Goal: Task Accomplishment & Management: Complete application form

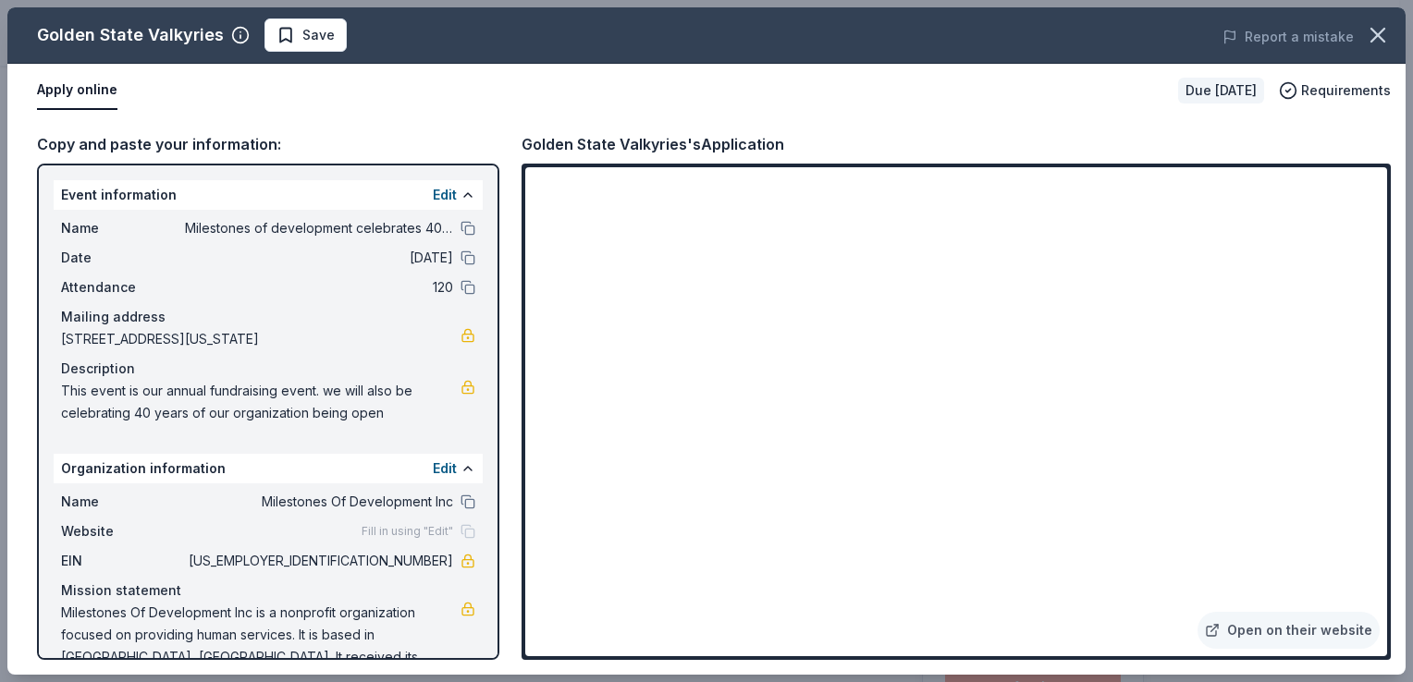
scroll to position [301, 0]
click at [318, 35] on span "Save" at bounding box center [318, 35] width 32 height 22
click at [317, 35] on html "Milestones of development celebrates 40 years Earn Rewards Due in 36 days Share…" at bounding box center [706, 40] width 1413 height 682
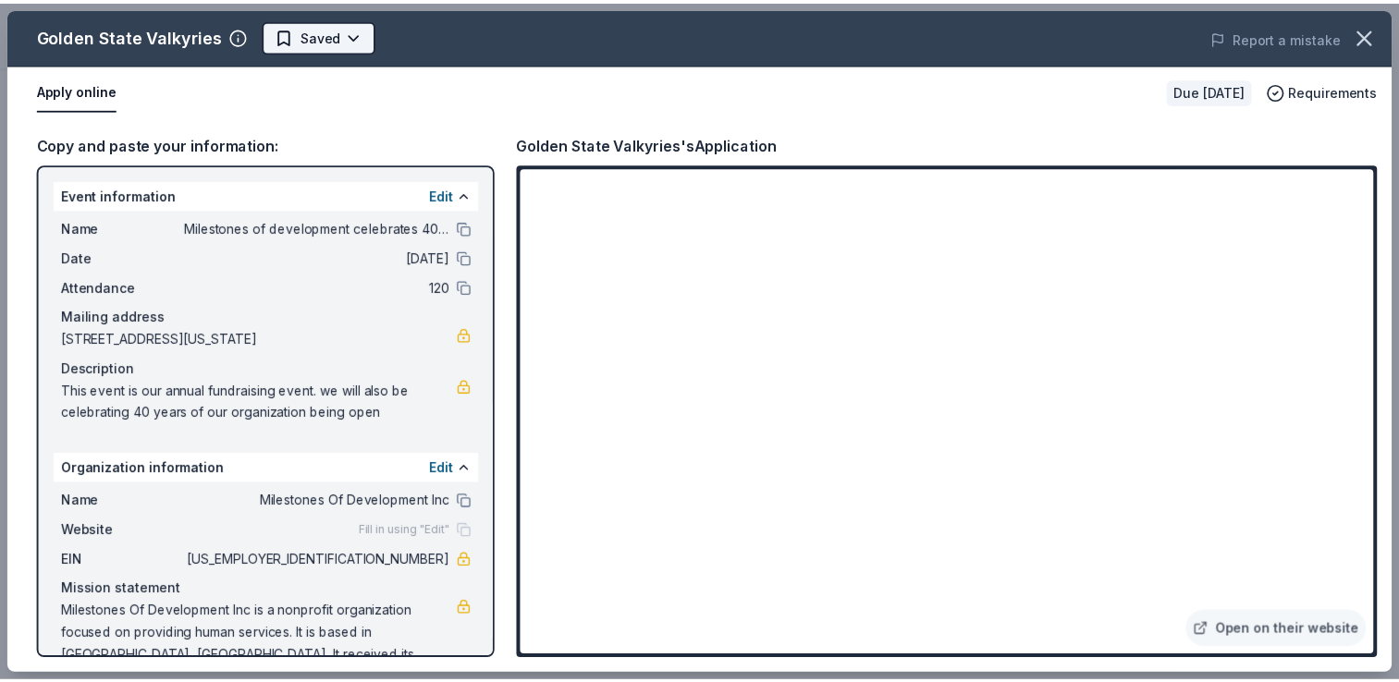
scroll to position [0, 0]
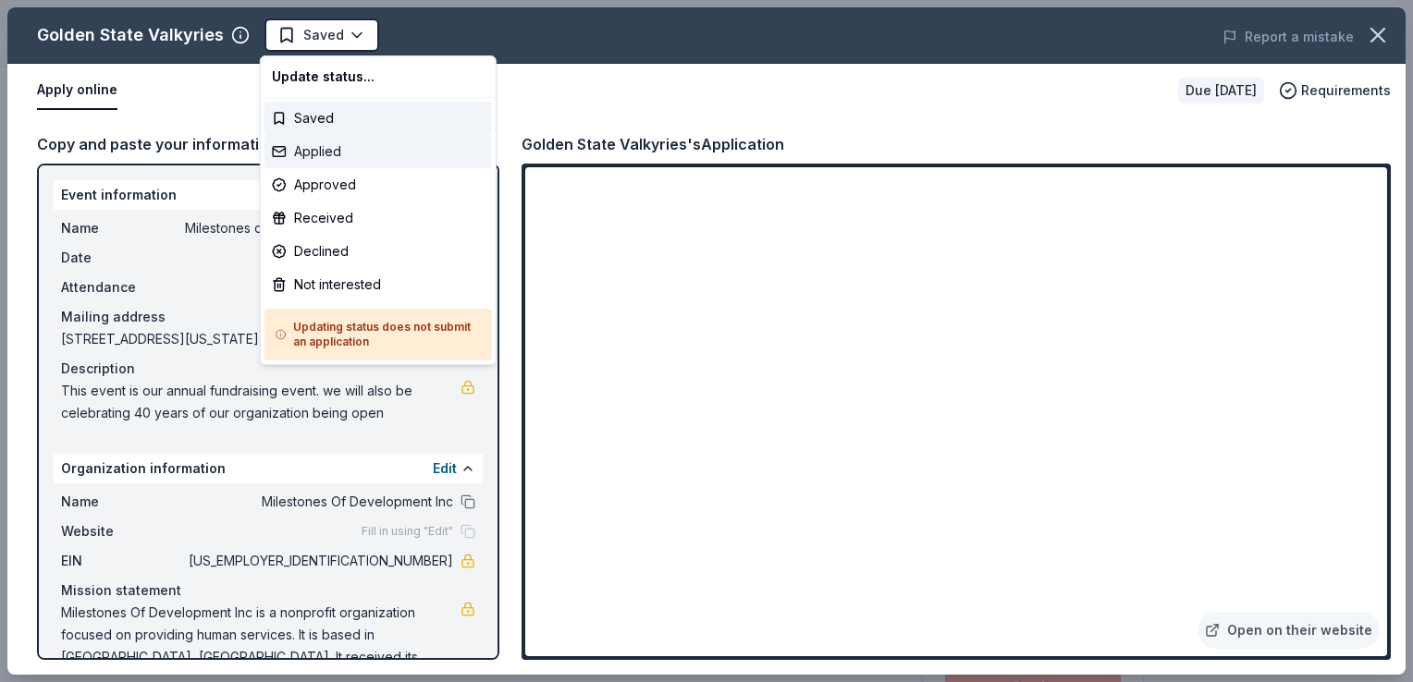
click at [313, 155] on div "Applied" at bounding box center [377, 151] width 227 height 33
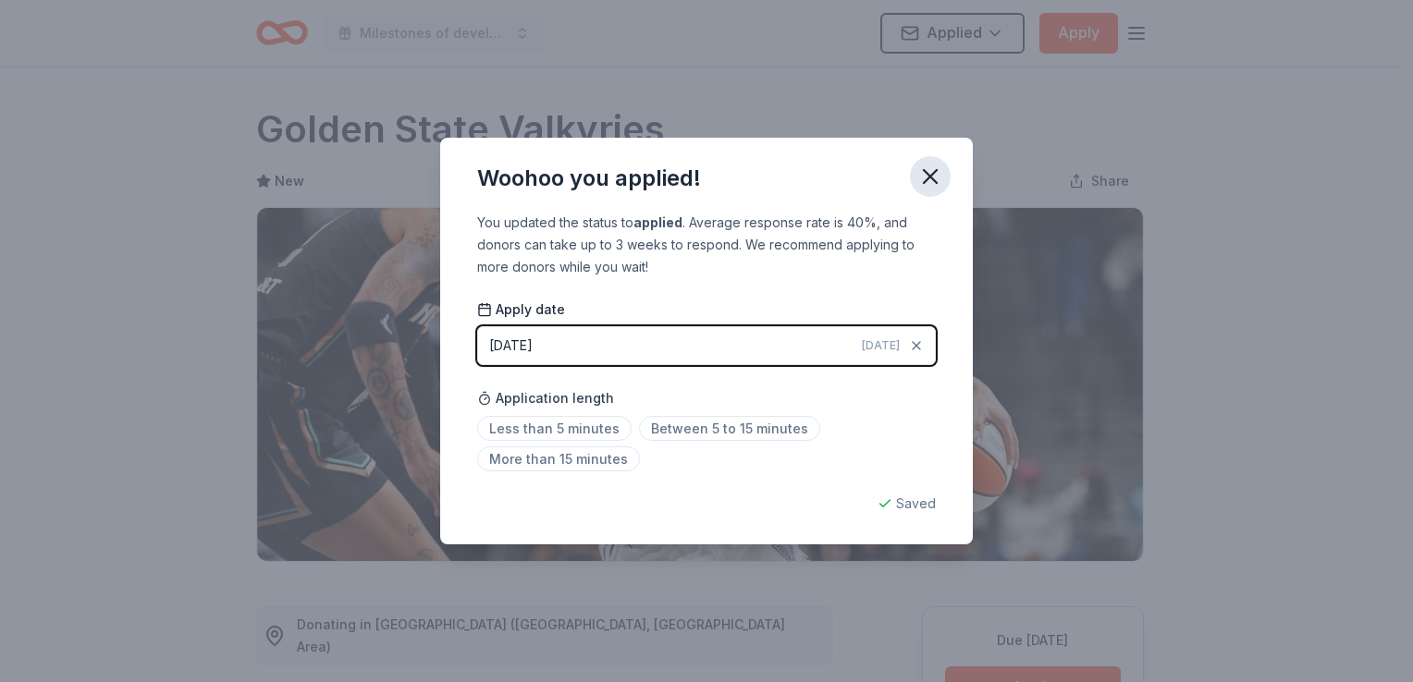
click at [929, 181] on icon "button" at bounding box center [930, 177] width 26 height 26
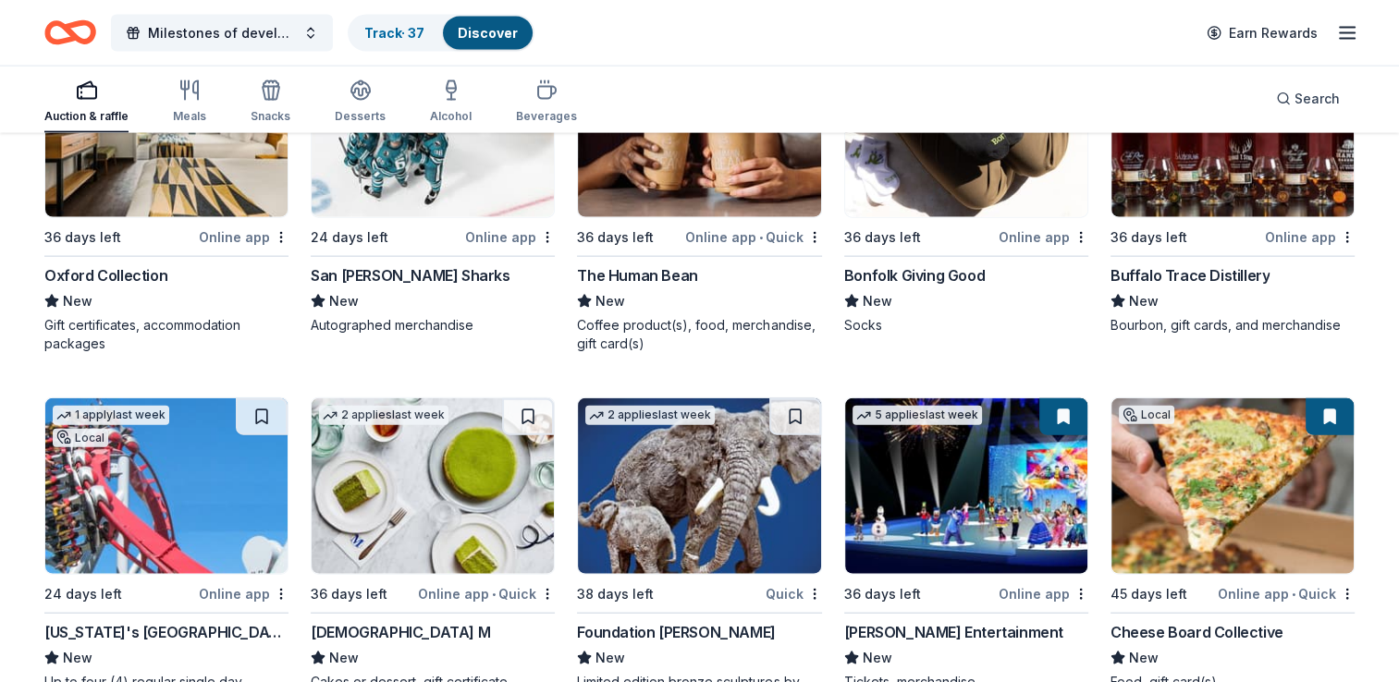
scroll to position [4004, 0]
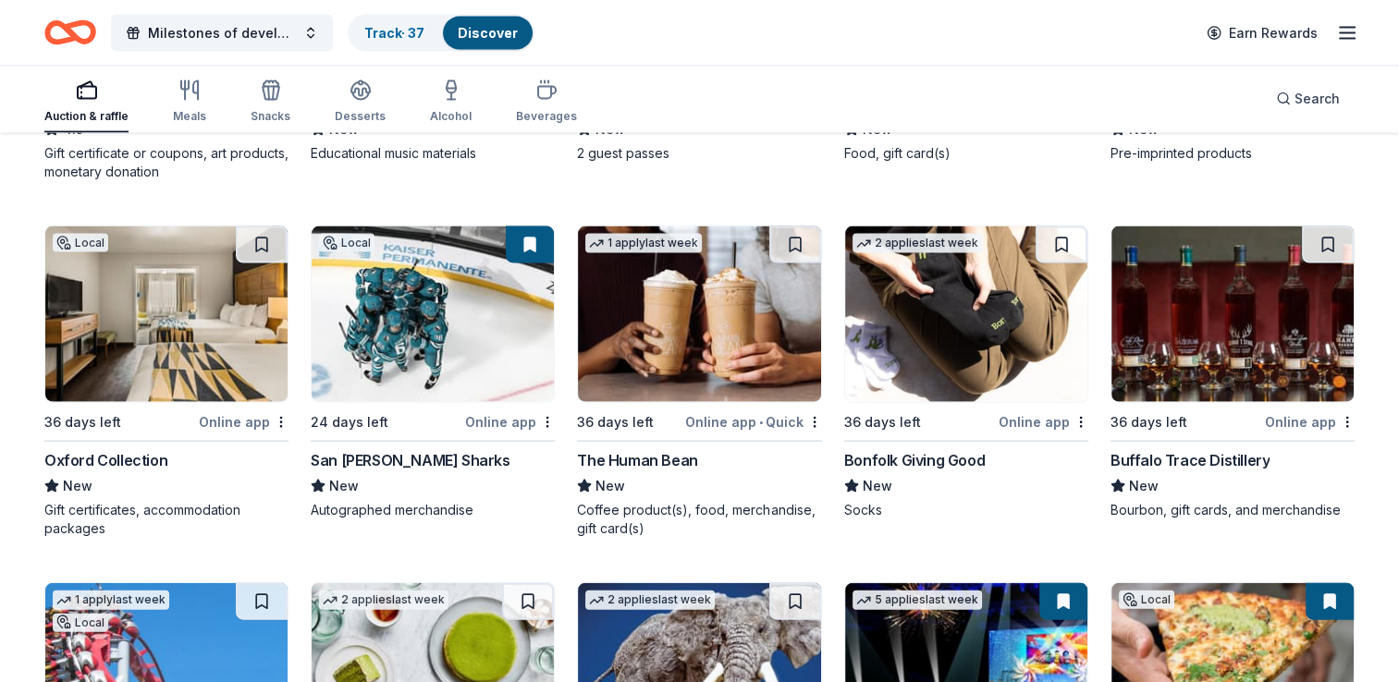
click at [166, 345] on img at bounding box center [166, 315] width 242 height 176
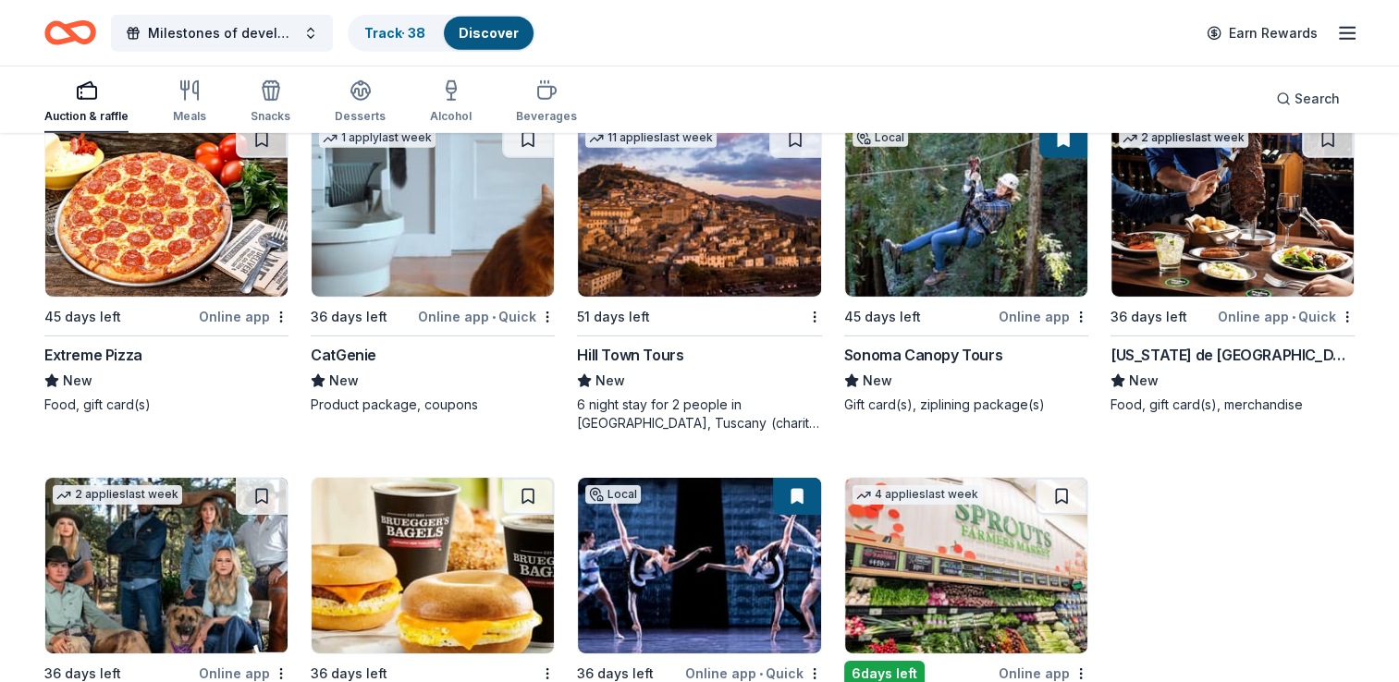
scroll to position [6126, 0]
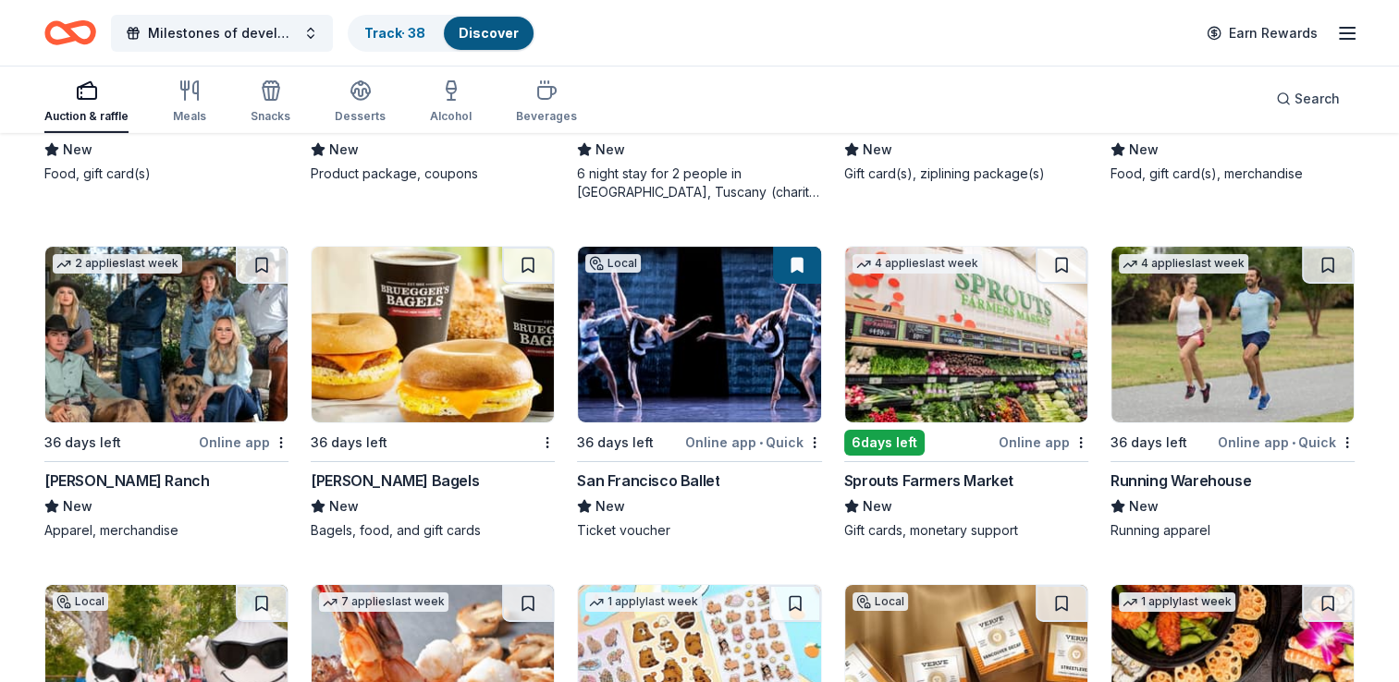
click at [803, 257] on button at bounding box center [797, 265] width 48 height 37
click at [655, 281] on img at bounding box center [699, 335] width 242 height 176
click at [771, 329] on img at bounding box center [699, 335] width 242 height 176
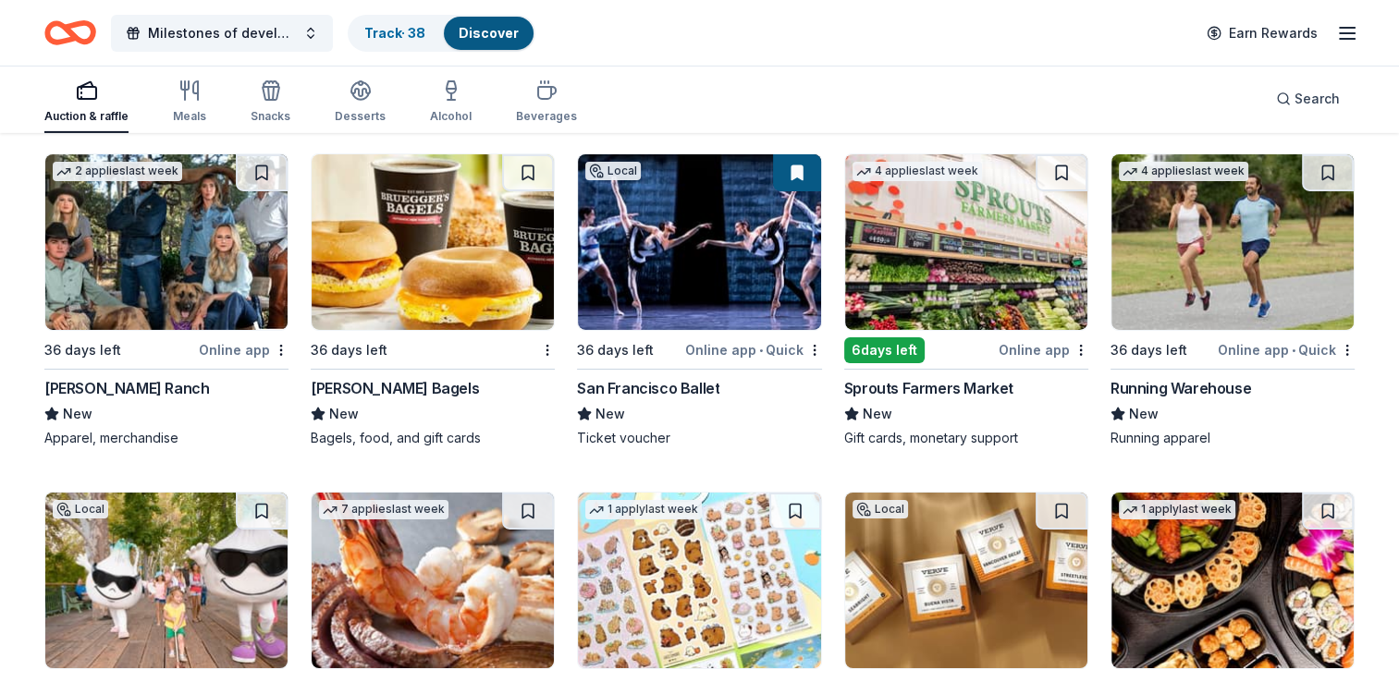
click at [943, 222] on img at bounding box center [966, 242] width 242 height 176
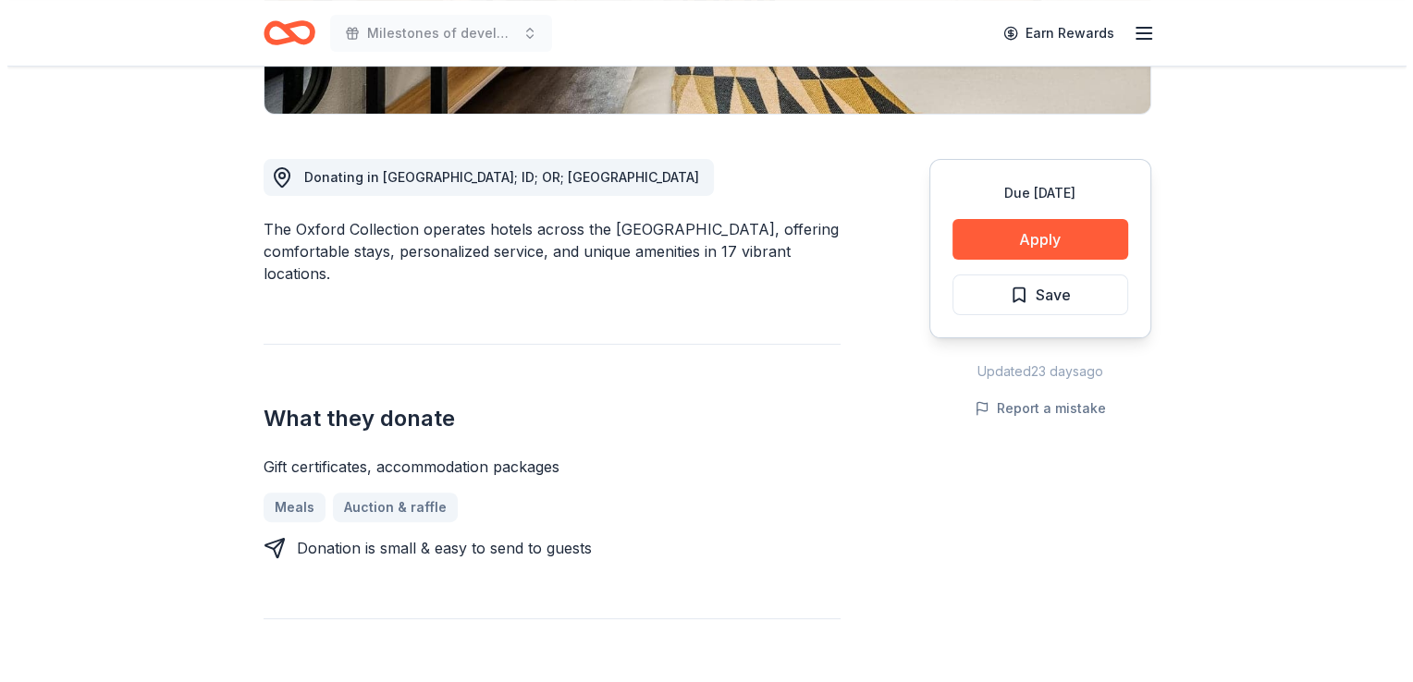
scroll to position [277, 0]
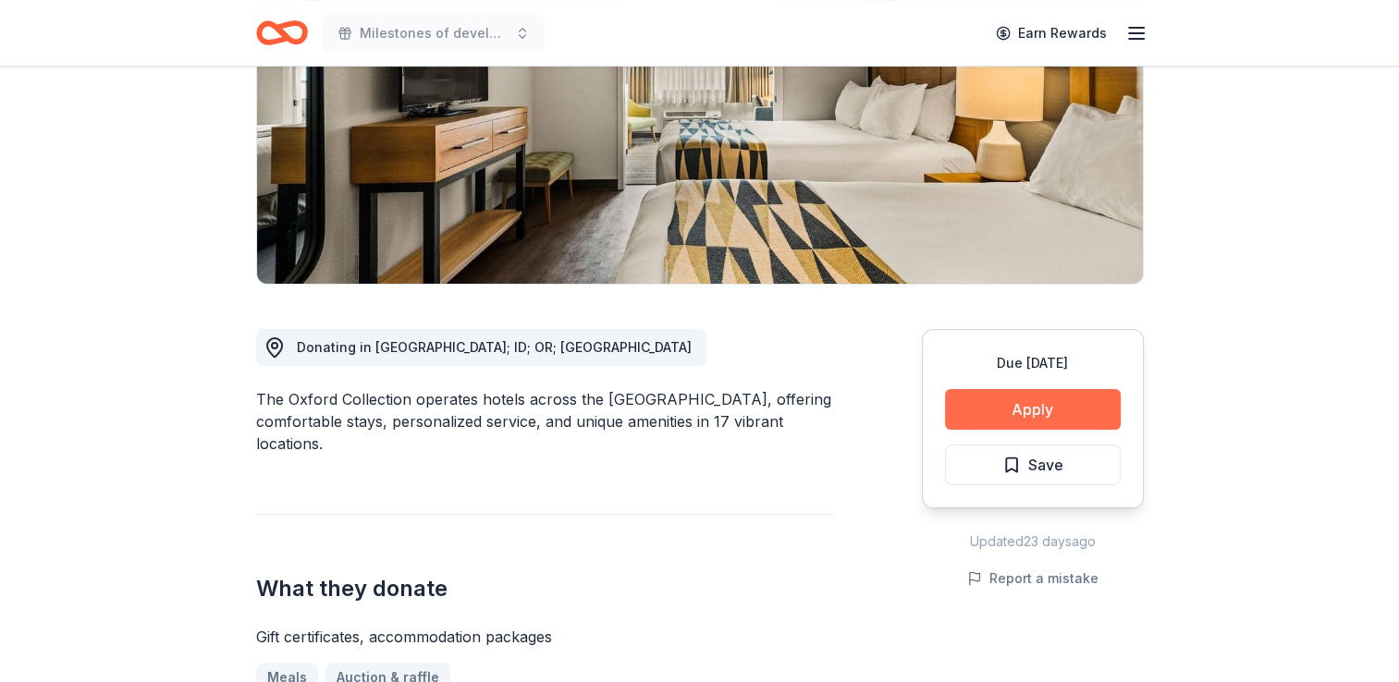
click at [1006, 413] on button "Apply" at bounding box center [1033, 409] width 176 height 41
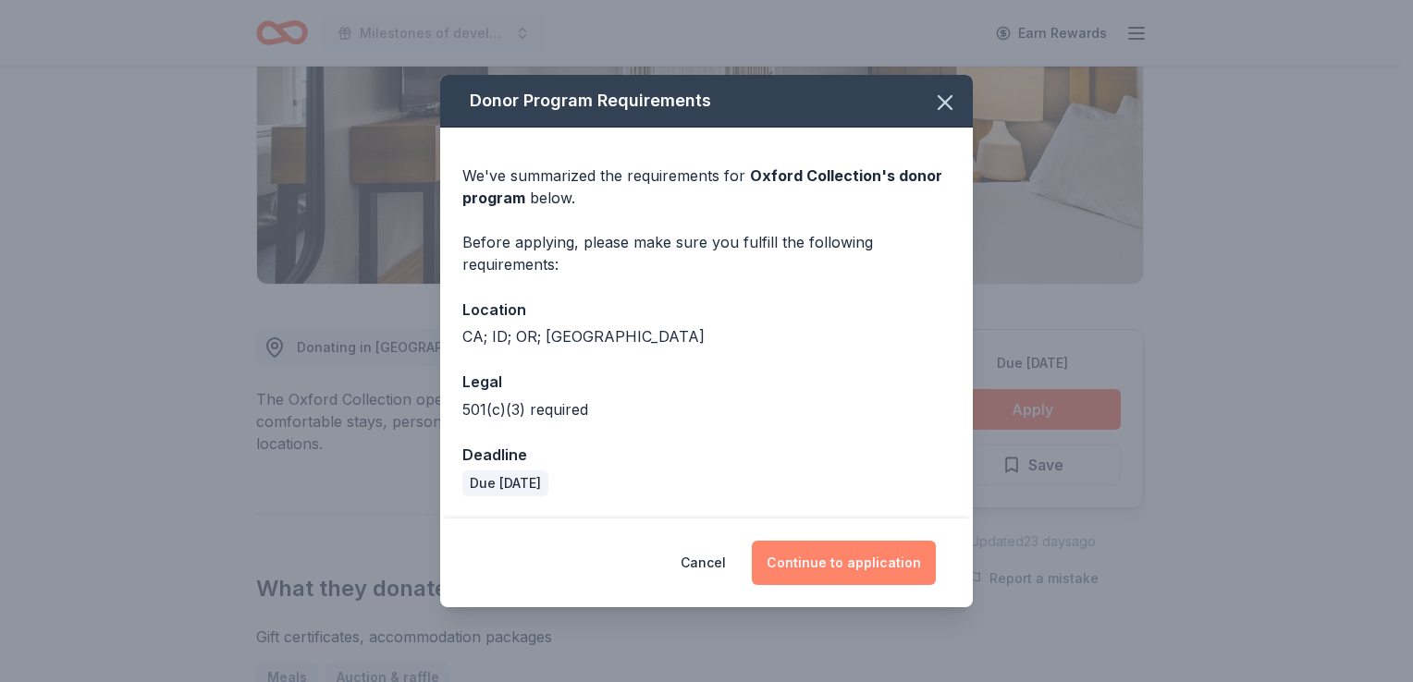
click at [862, 550] on button "Continue to application" at bounding box center [844, 563] width 184 height 44
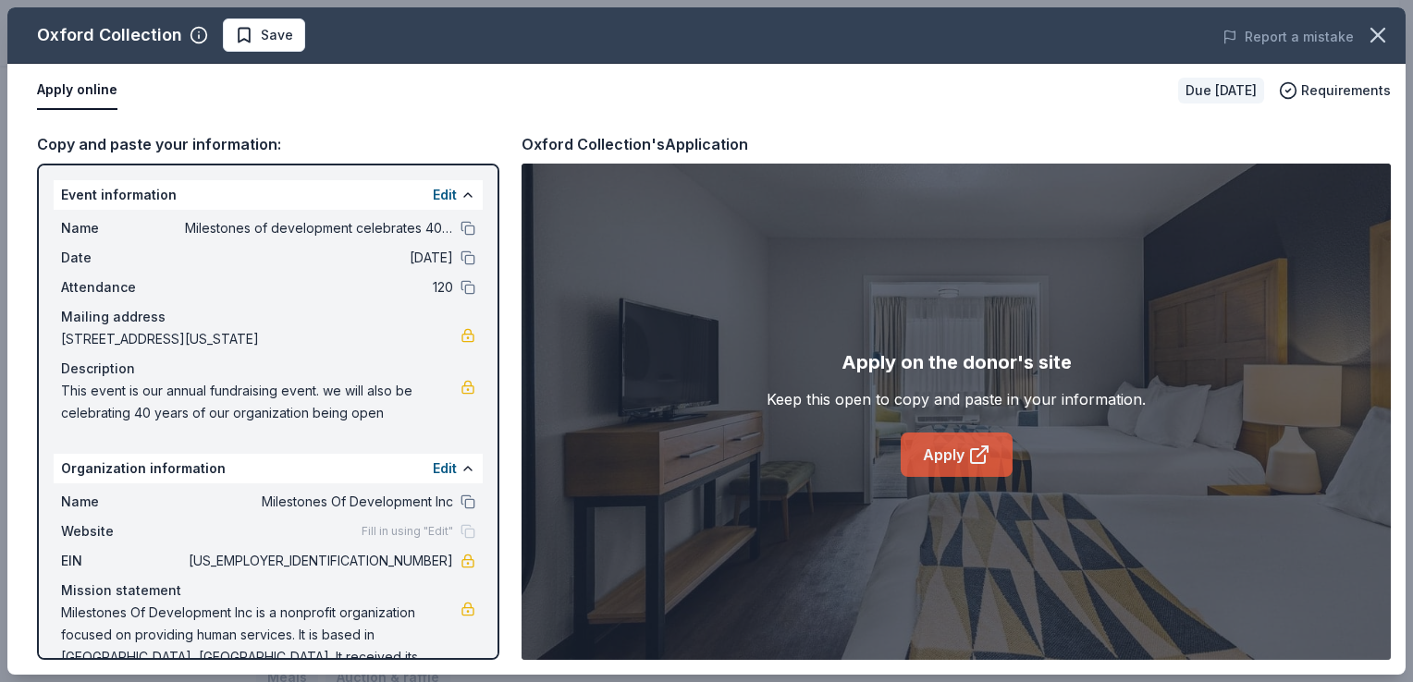
click at [923, 448] on link "Apply" at bounding box center [957, 455] width 112 height 44
click at [282, 40] on span "Save" at bounding box center [277, 35] width 32 height 22
click at [282, 40] on html "Milestones of development celebrates 40 years Earn Rewards Due in 36 days Share…" at bounding box center [706, 64] width 1413 height 682
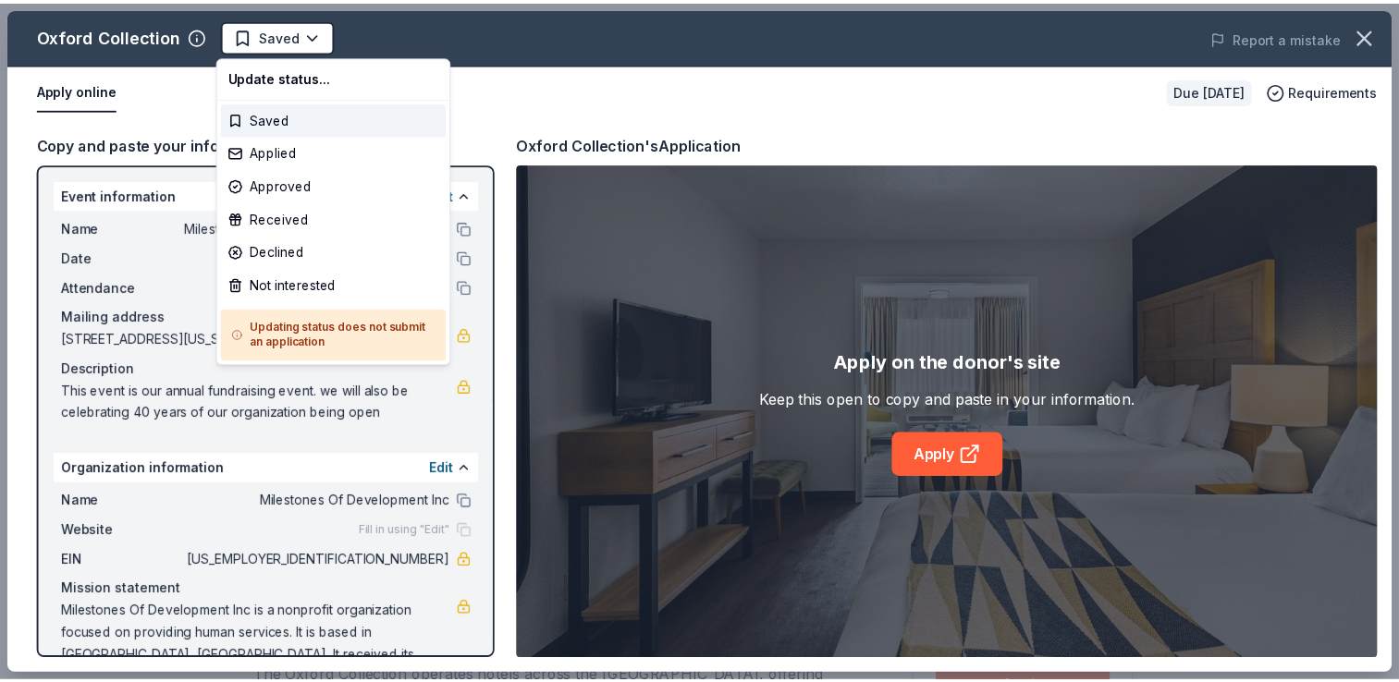
scroll to position [0, 0]
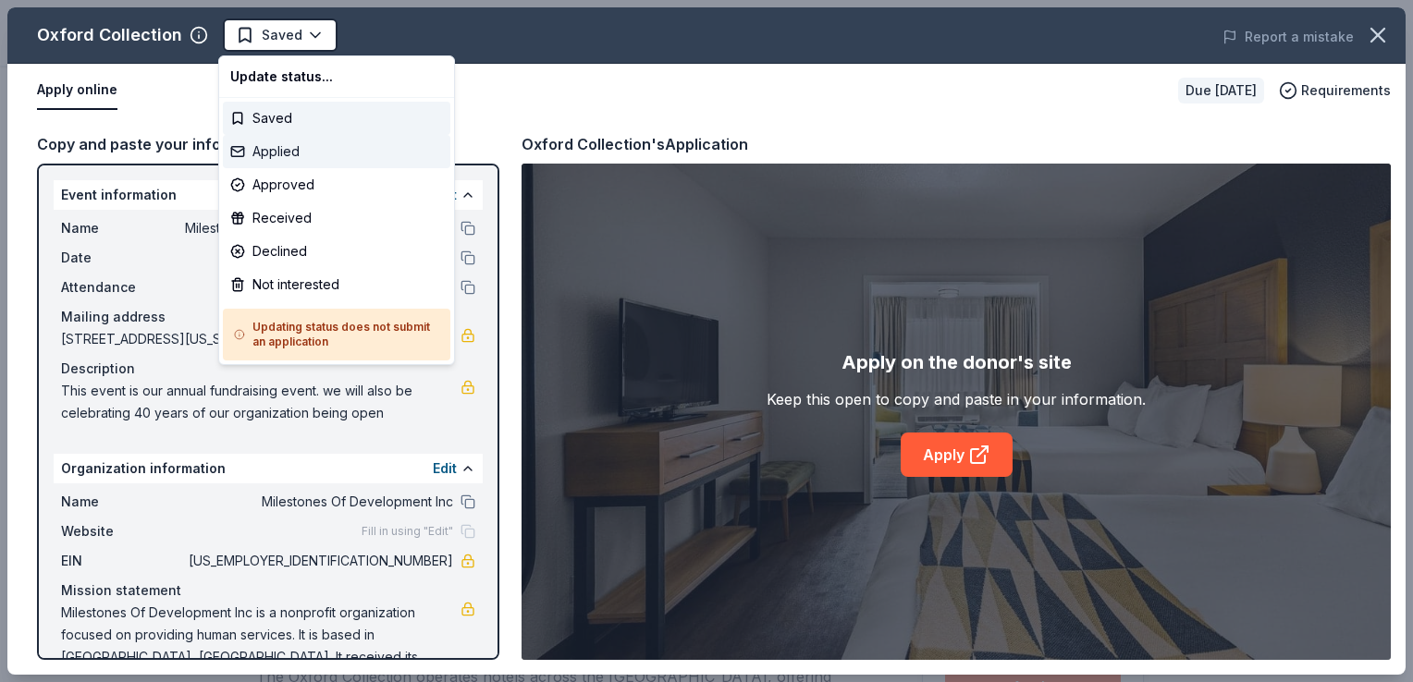
click at [286, 145] on div "Applied" at bounding box center [336, 151] width 227 height 33
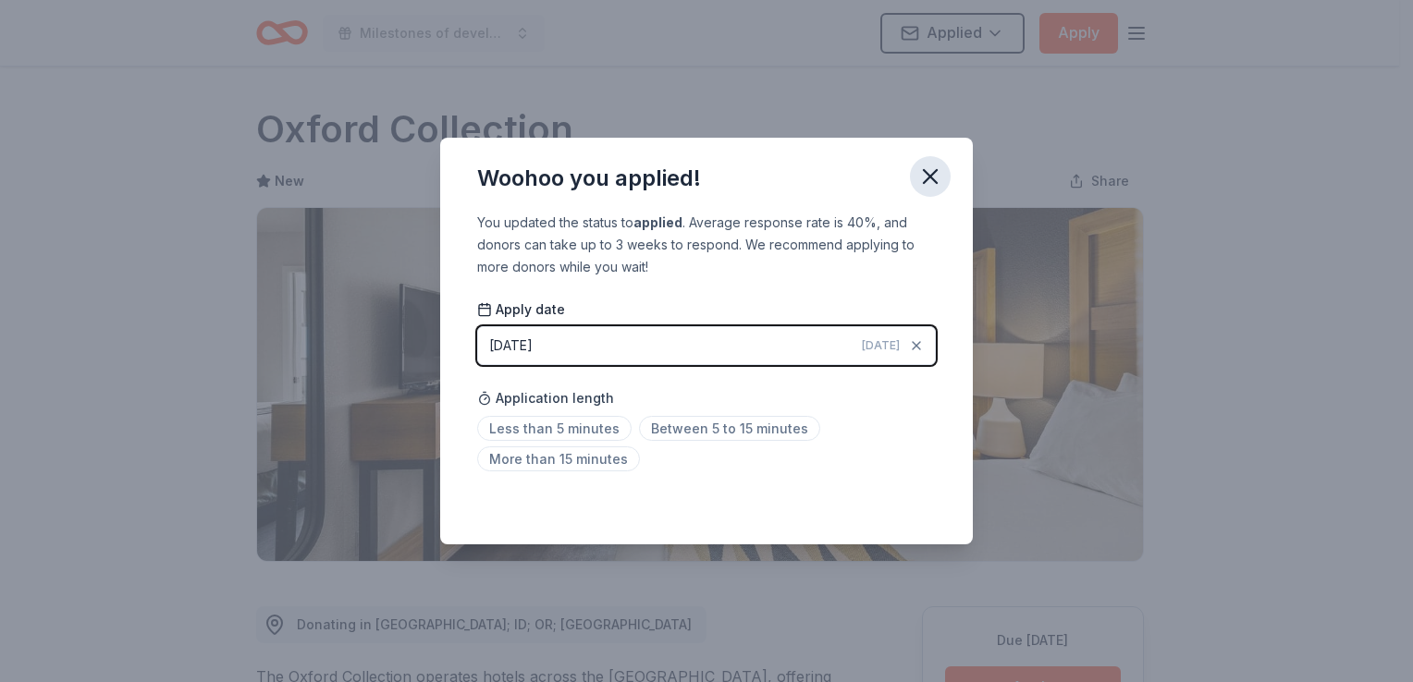
click at [924, 179] on icon "button" at bounding box center [930, 177] width 26 height 26
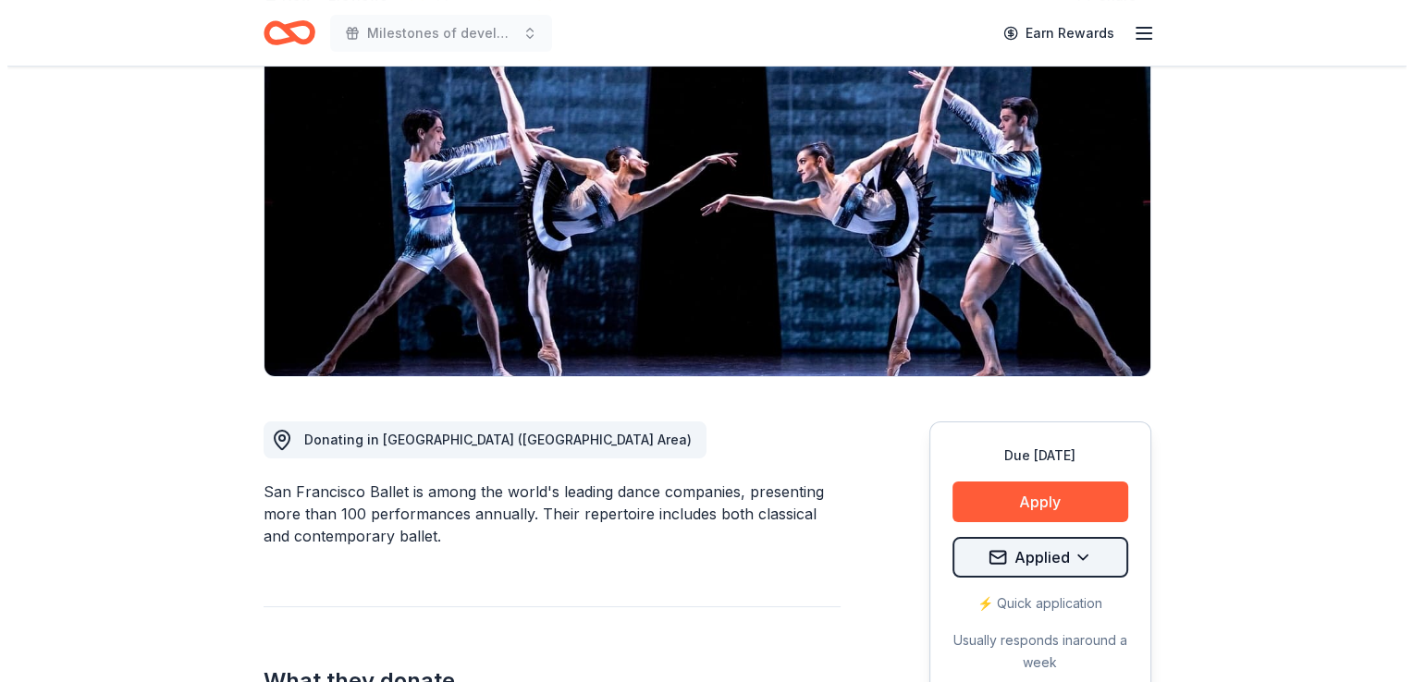
scroll to position [185, 0]
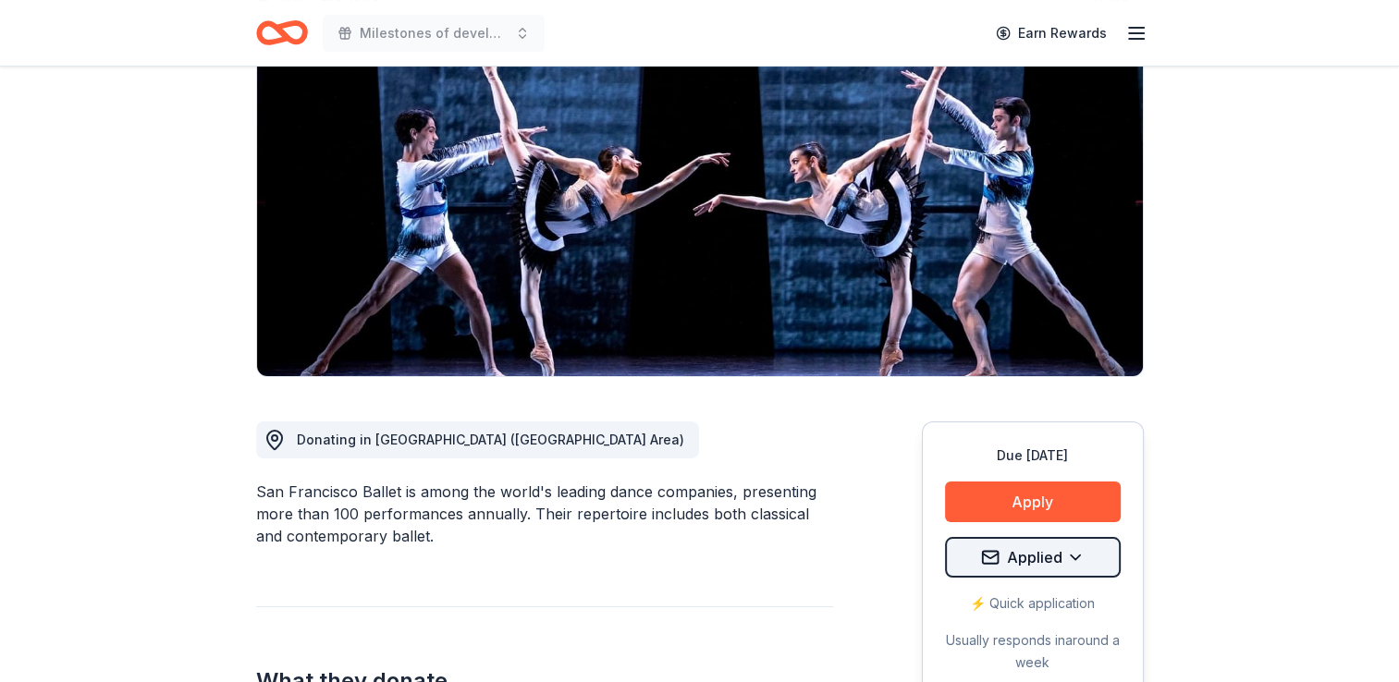
click at [1063, 498] on html "Milestones of development celebrates 40 years Earn Rewards Due in 36 days Share…" at bounding box center [699, 156] width 1399 height 682
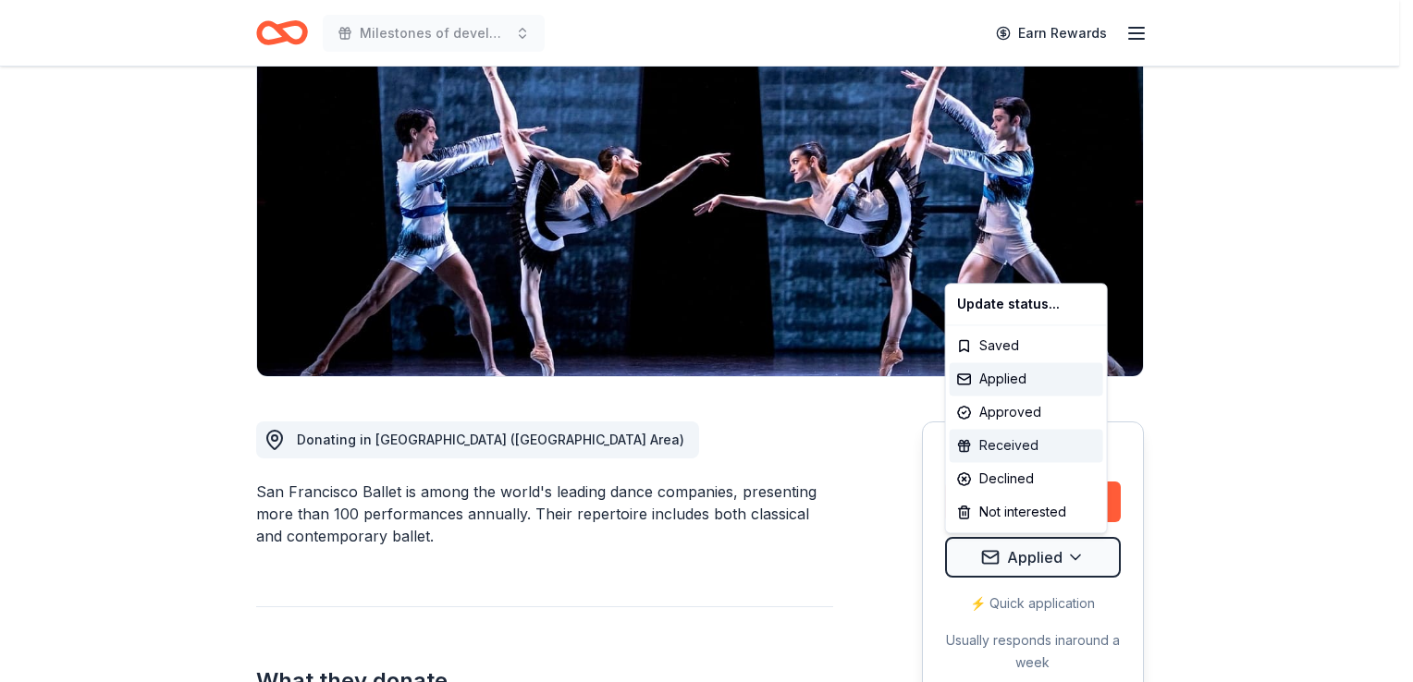
click at [995, 447] on div "Received" at bounding box center [1027, 445] width 154 height 33
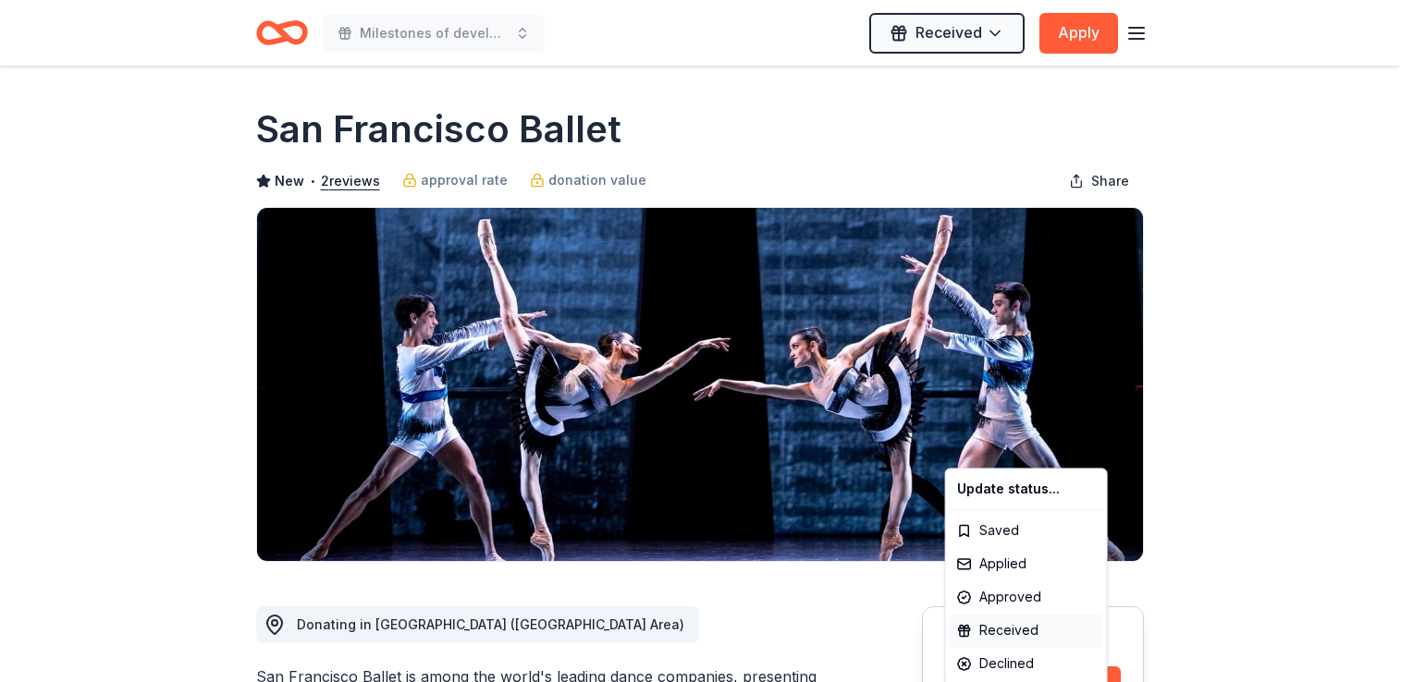
scroll to position [0, 0]
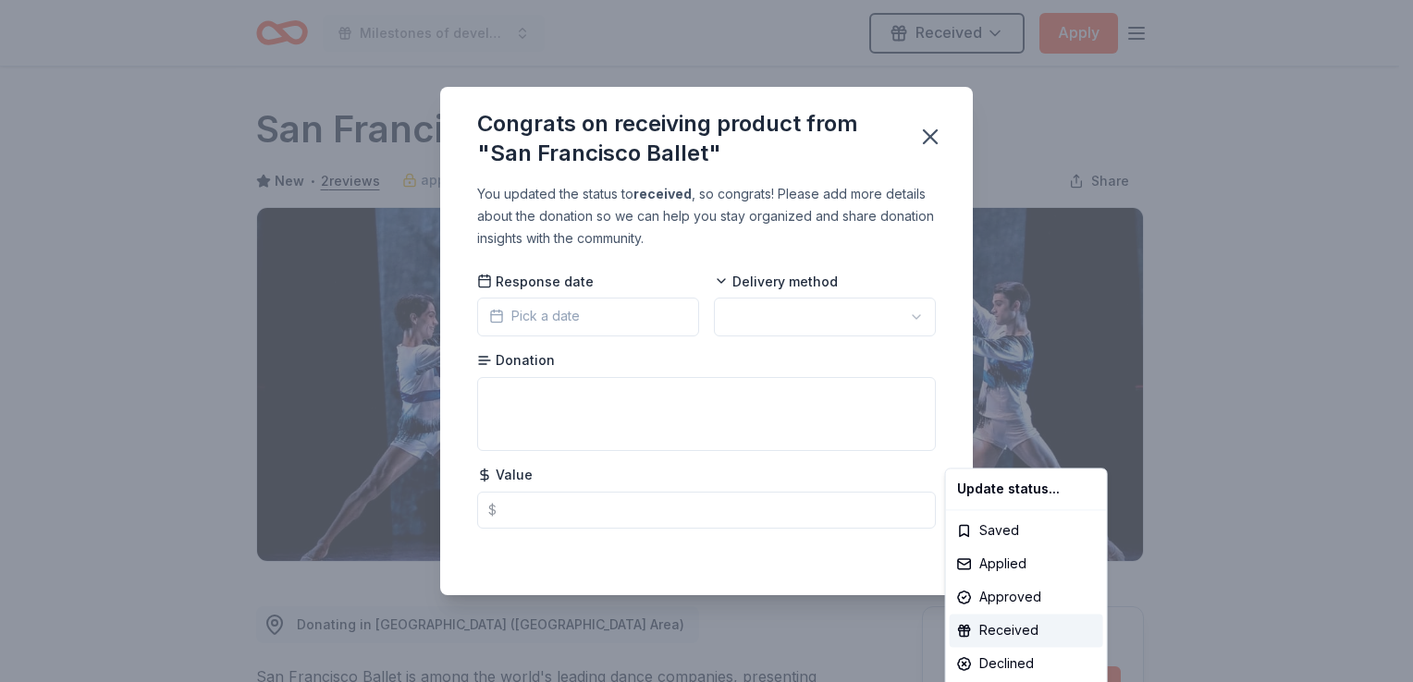
click at [555, 312] on html "Milestones of development celebrates 40 years Received Apply Due in 36 days Sha…" at bounding box center [706, 341] width 1413 height 682
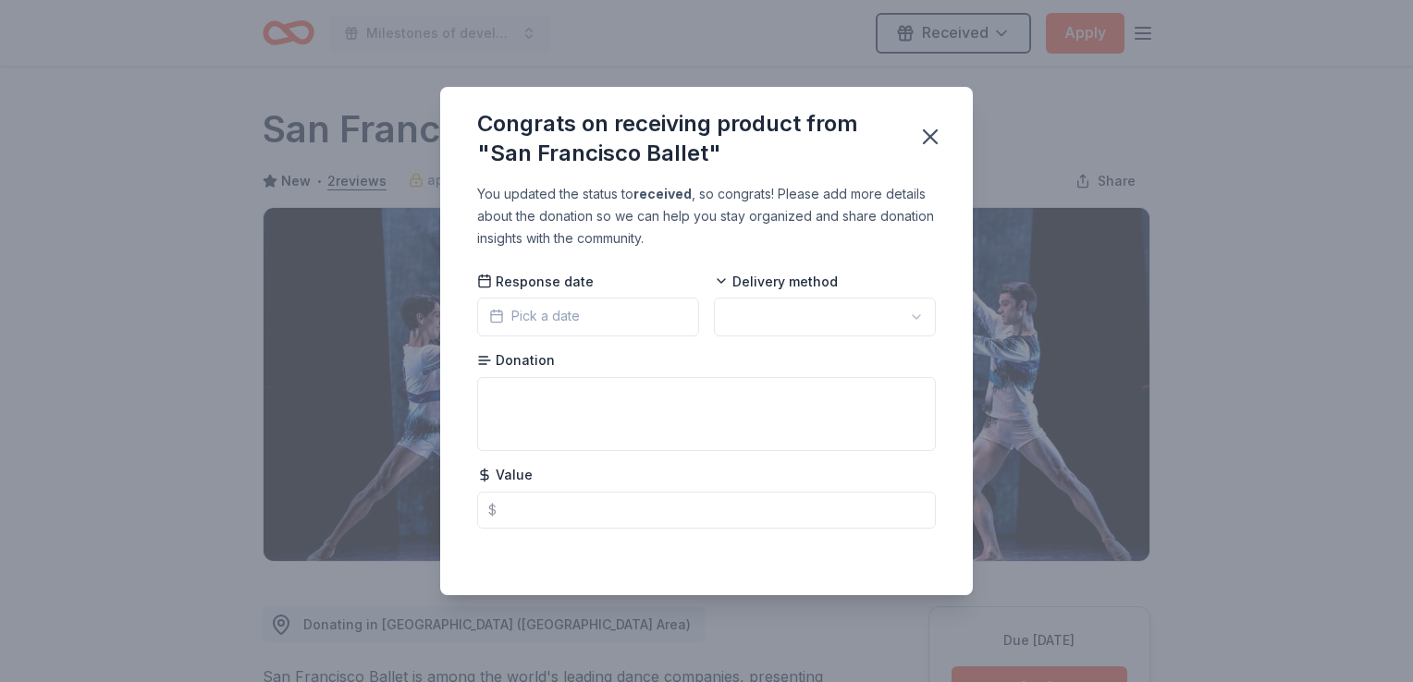
scroll to position [400, 0]
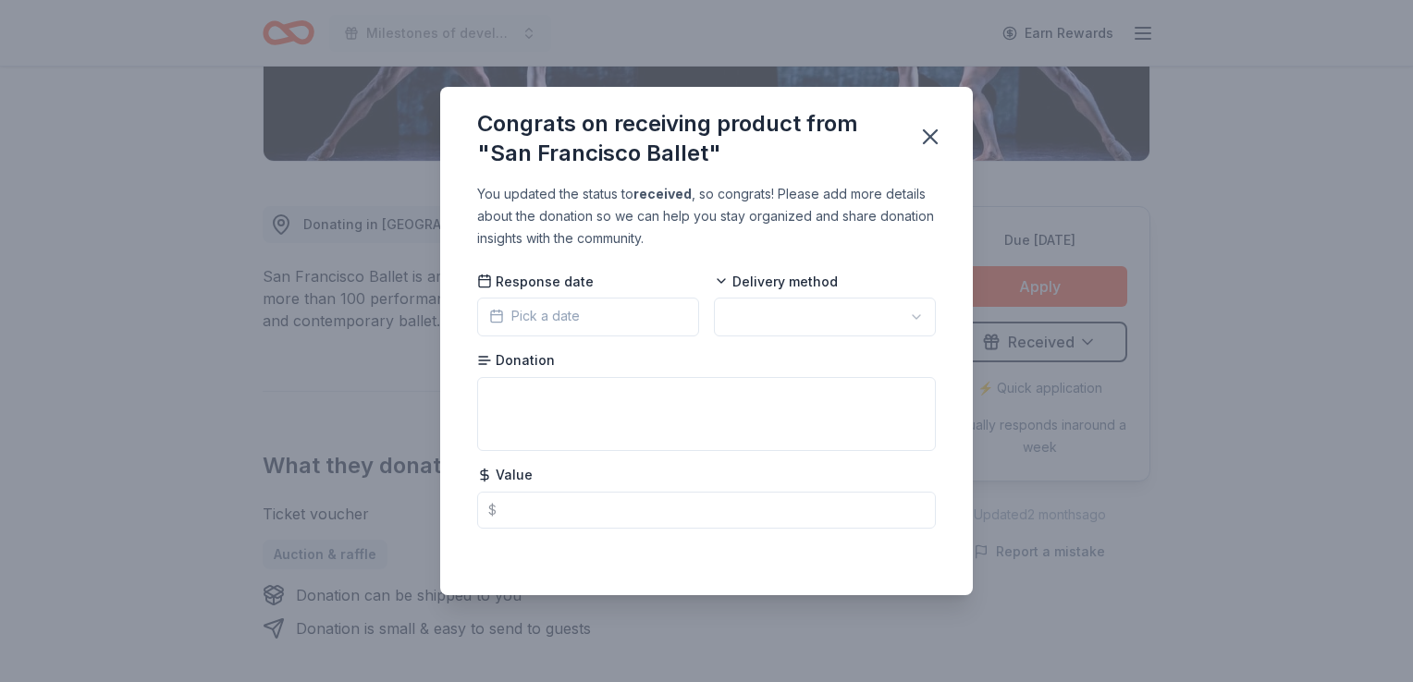
click at [503, 320] on span "Pick a date" at bounding box center [534, 316] width 91 height 22
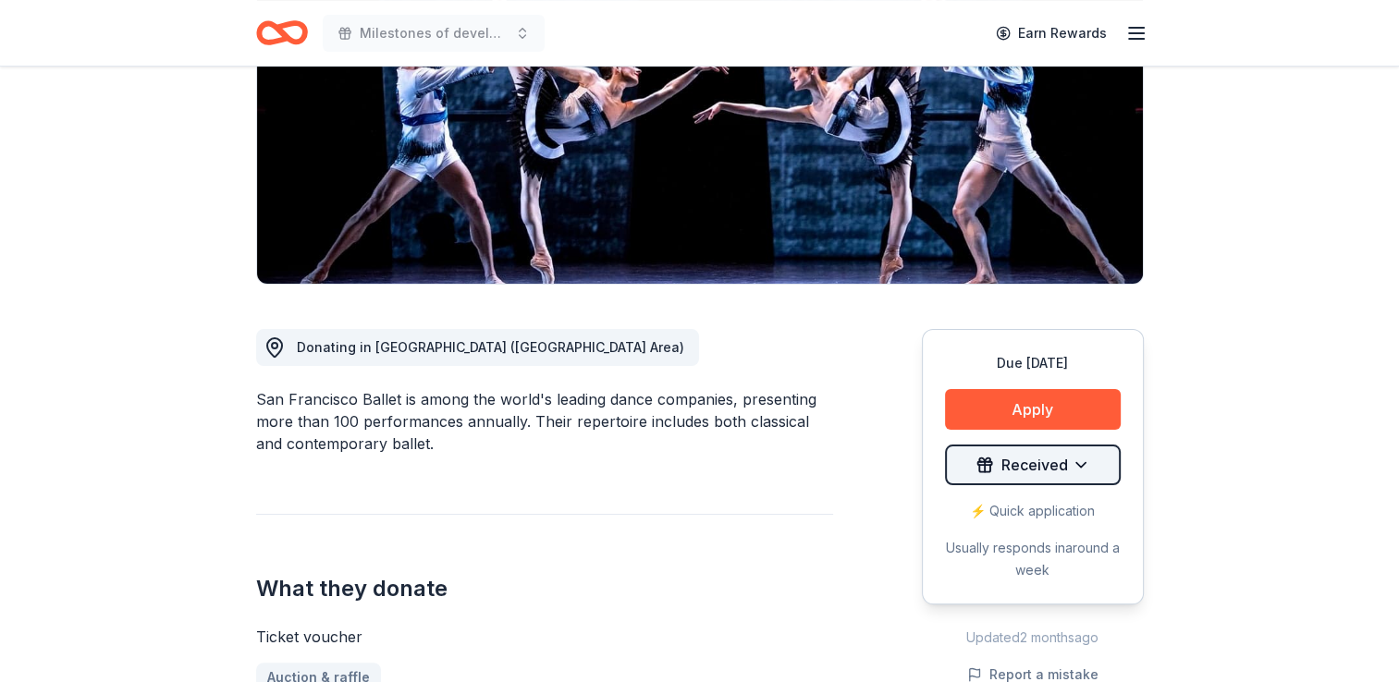
scroll to position [277, 0]
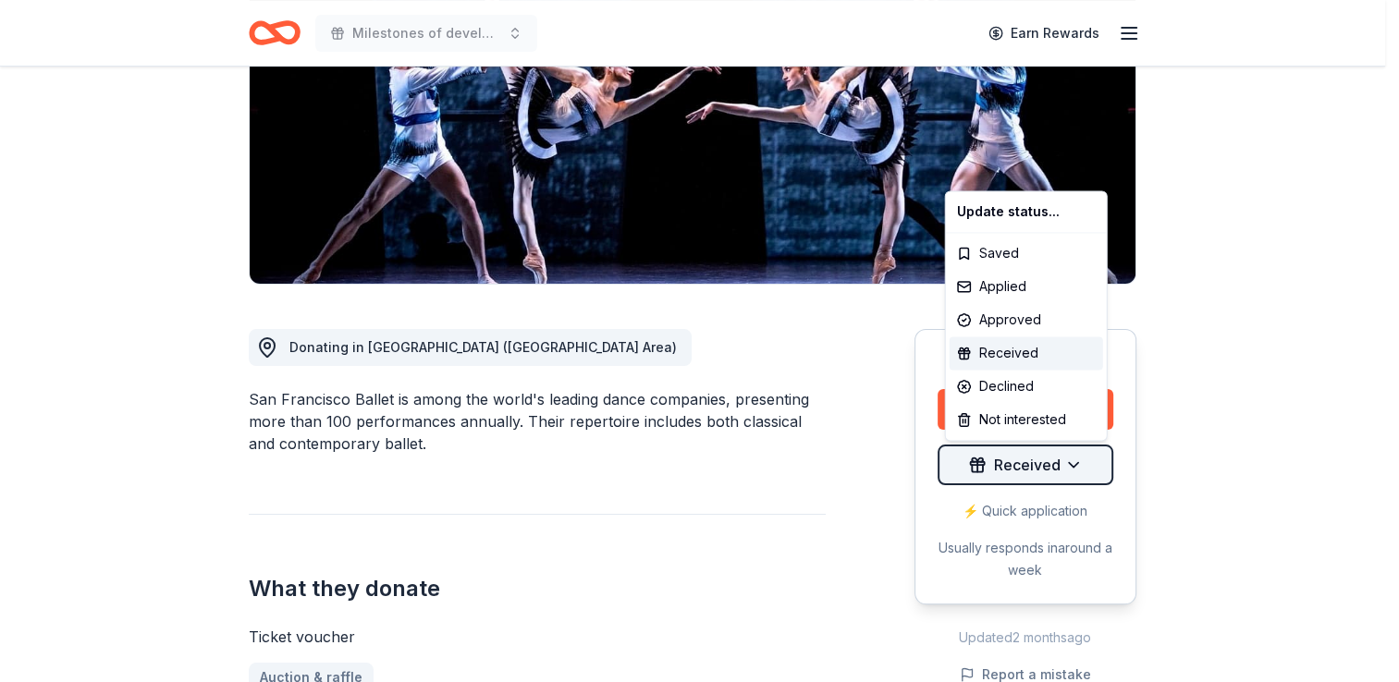
click at [1096, 405] on html "Milestones of development celebrates 40 years Earn Rewards Due [DATE] Share San…" at bounding box center [699, 64] width 1399 height 682
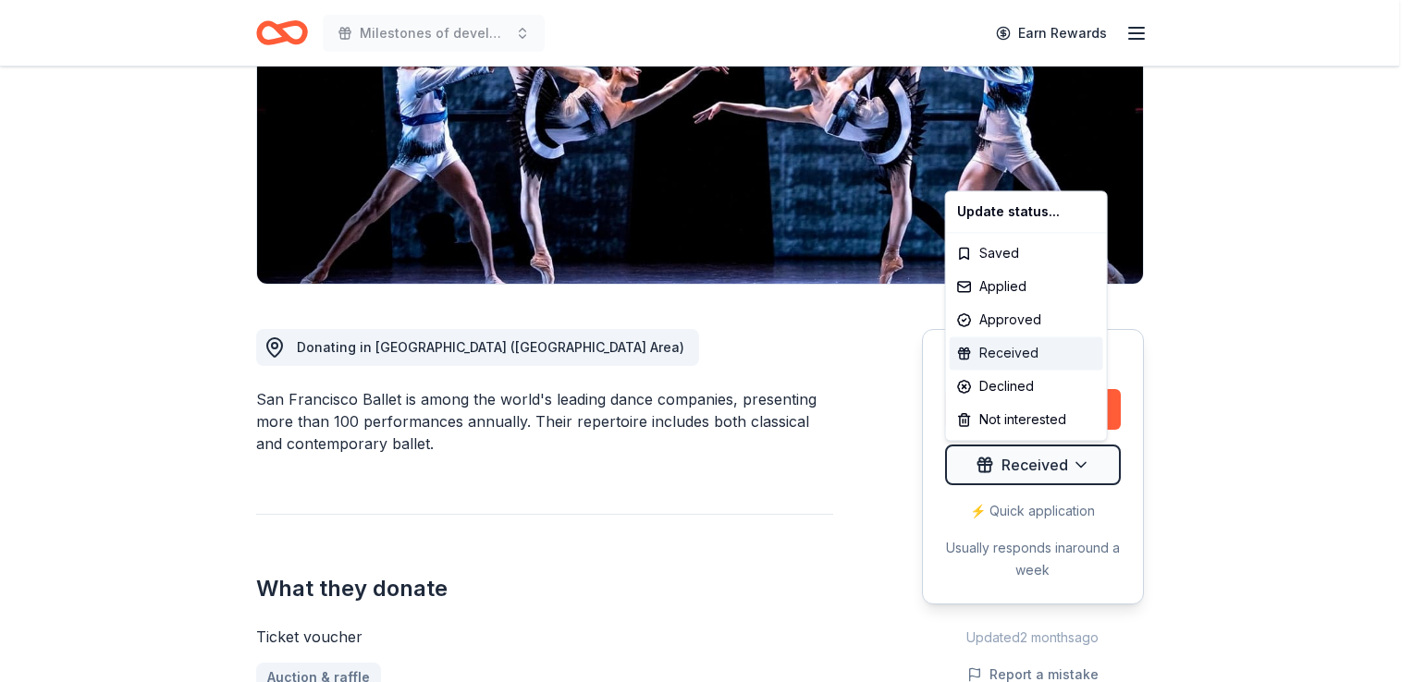
click at [1003, 346] on div "Received" at bounding box center [1027, 353] width 154 height 33
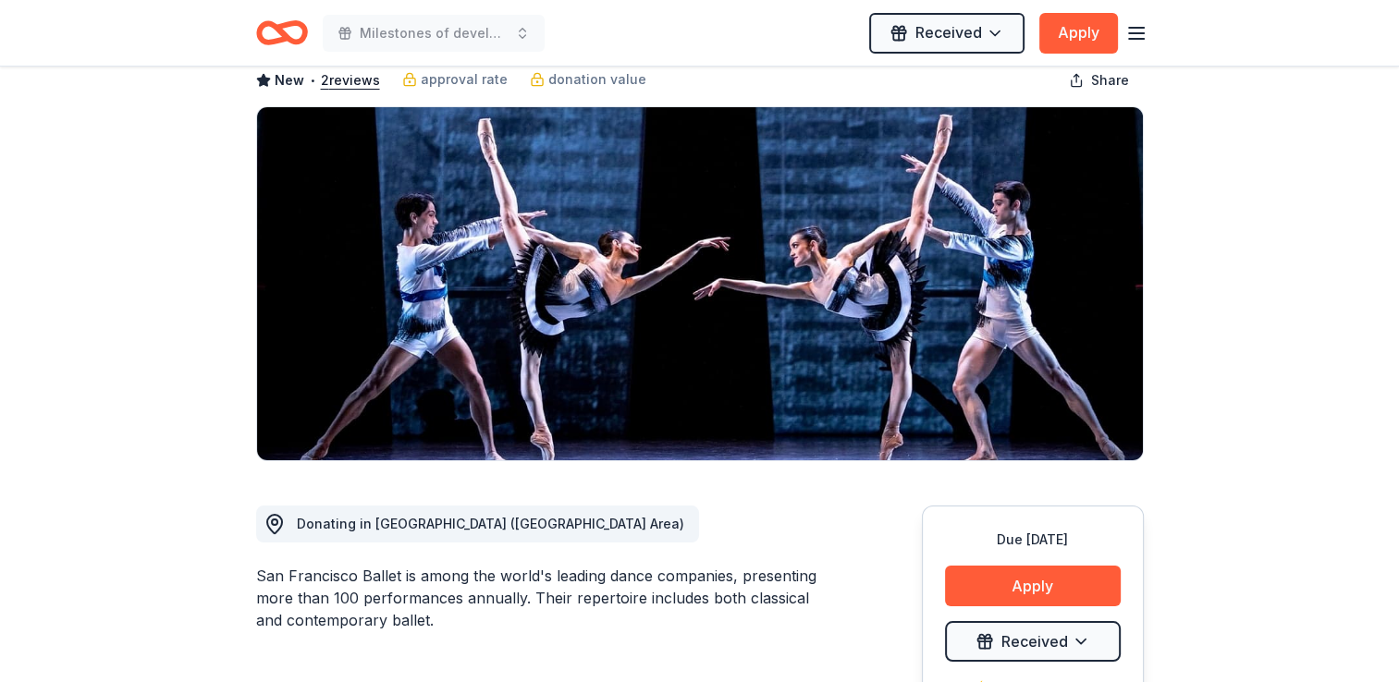
scroll to position [0, 0]
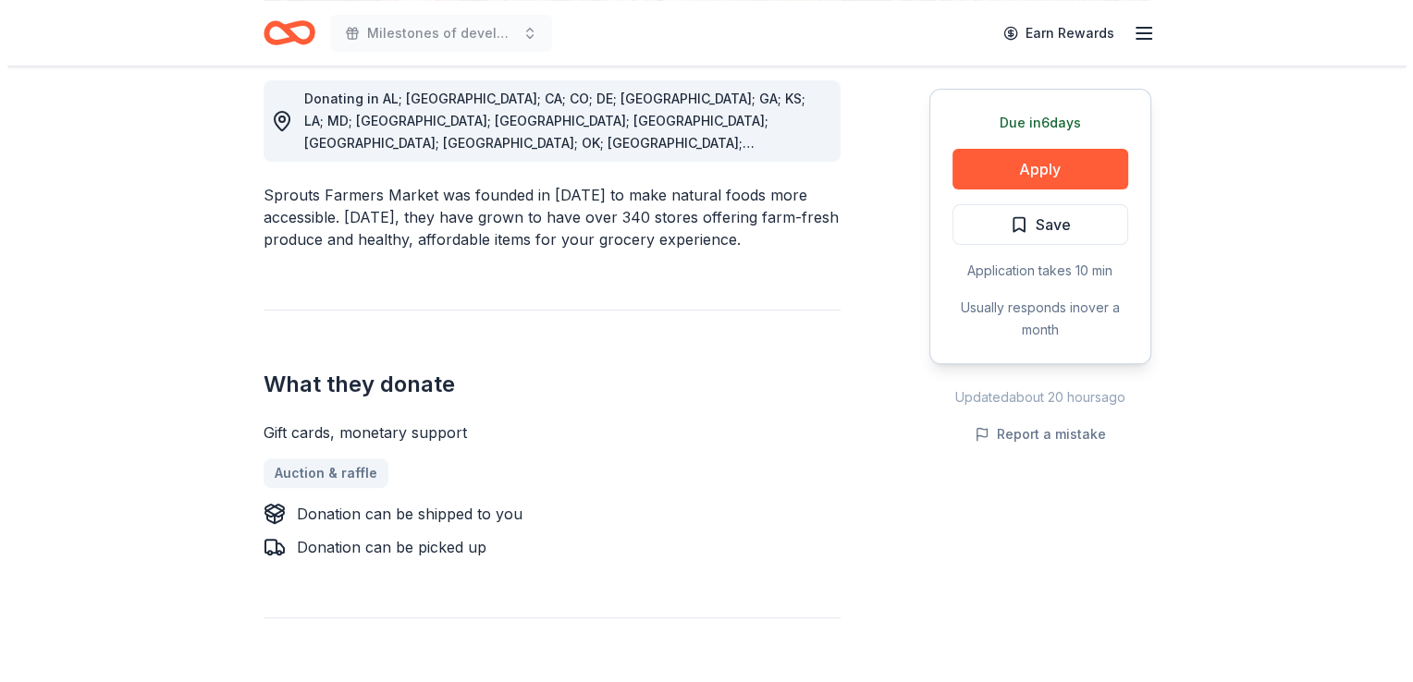
scroll to position [555, 0]
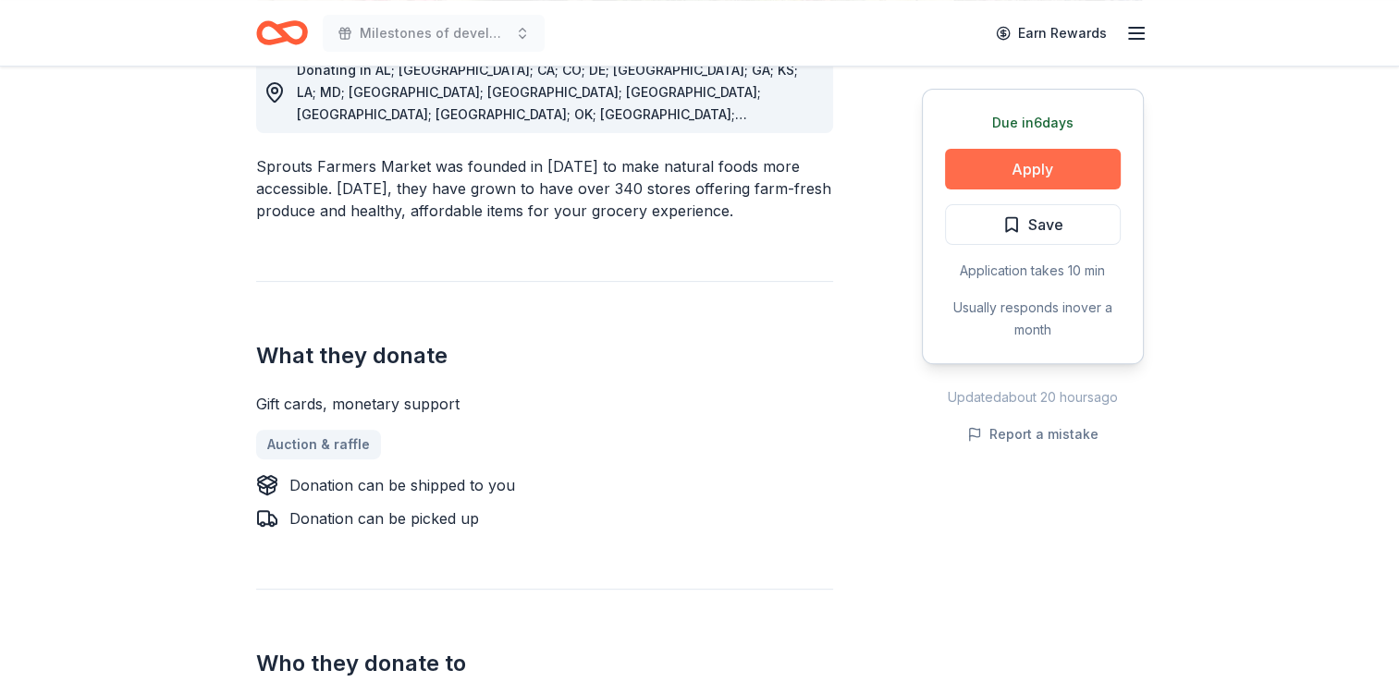
click at [1068, 165] on button "Apply" at bounding box center [1033, 169] width 176 height 41
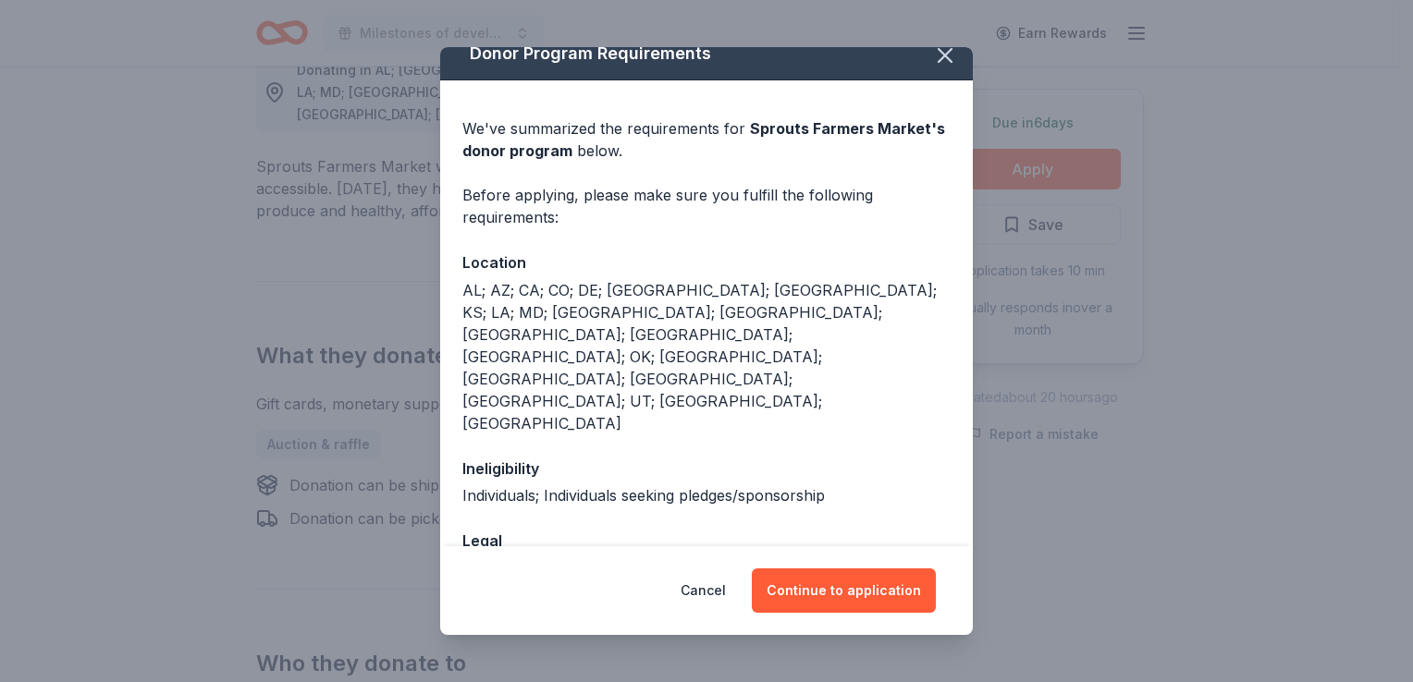
scroll to position [39, 0]
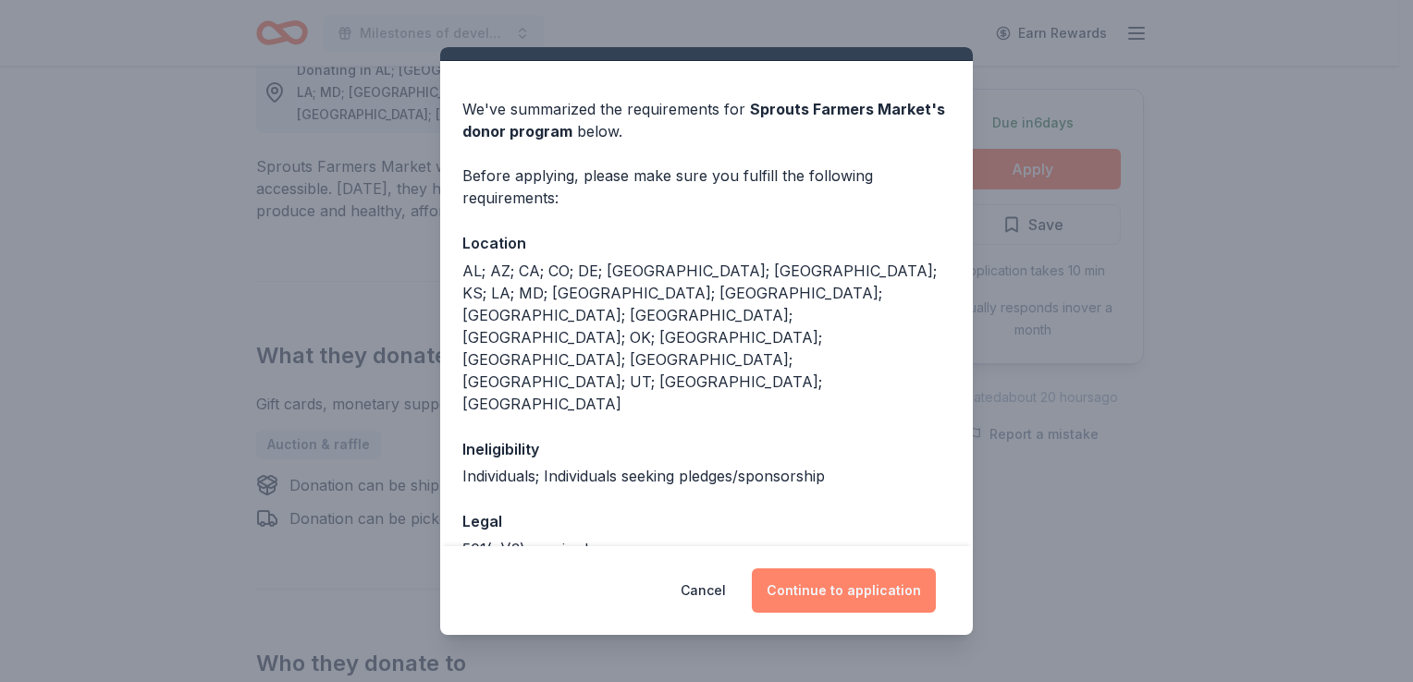
click at [875, 589] on button "Continue to application" at bounding box center [844, 591] width 184 height 44
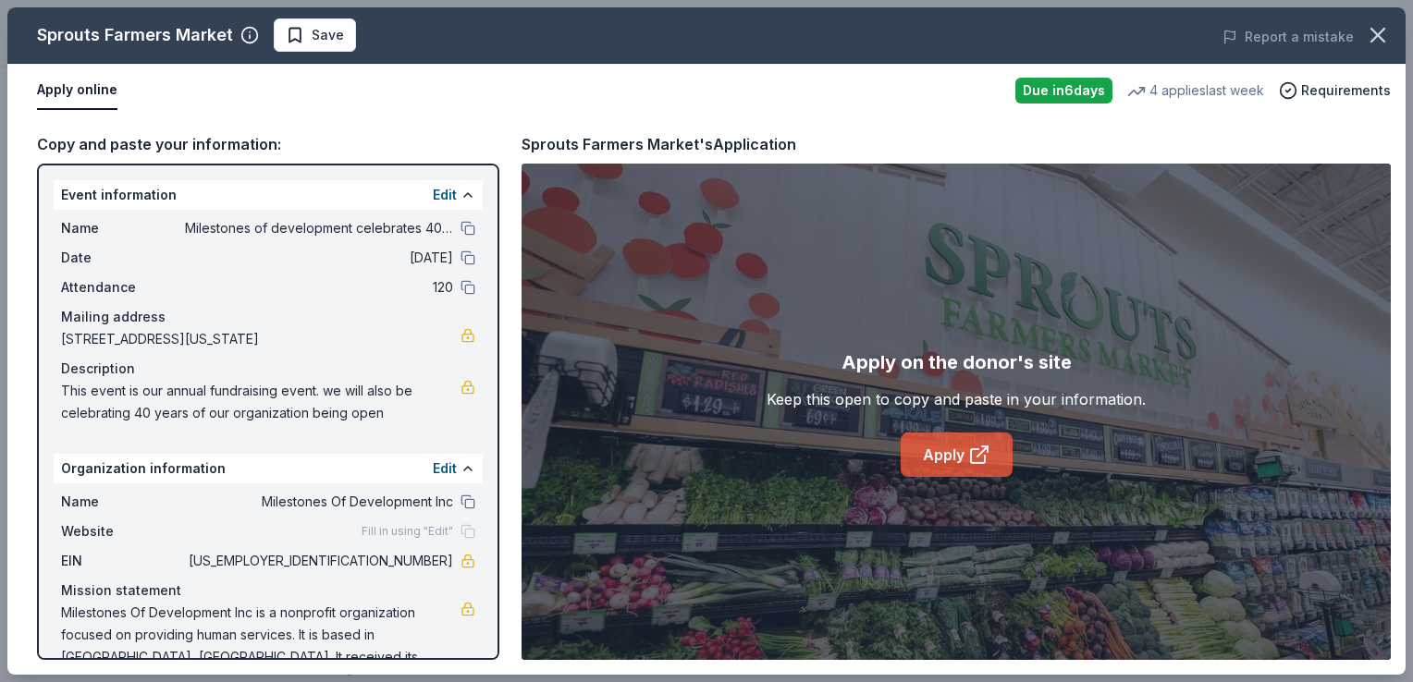
click at [950, 467] on link "Apply" at bounding box center [957, 455] width 112 height 44
